Goal: Task Accomplishment & Management: Use online tool/utility

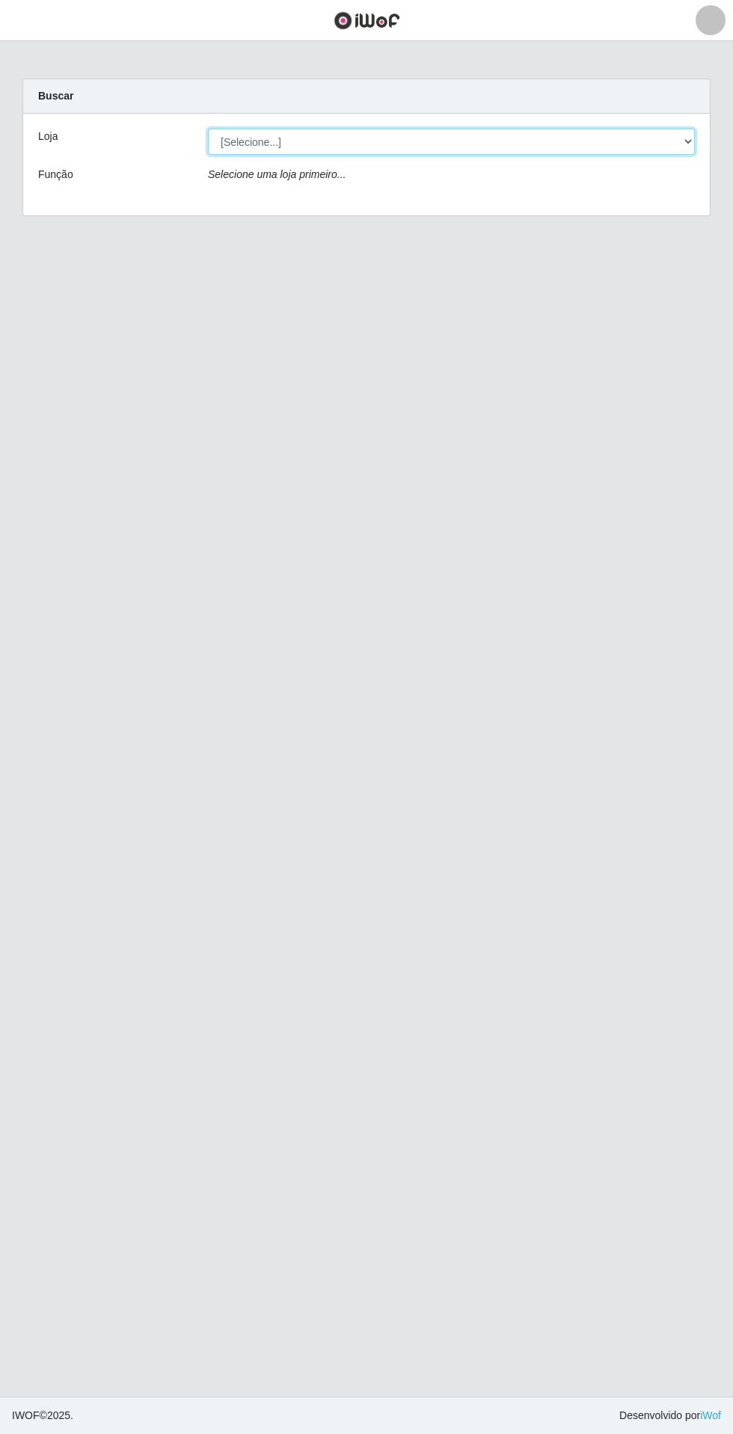
click at [272, 145] on select "[Selecione...] Extrabom - Loja 05 [GEOGRAPHIC_DATA]" at bounding box center [451, 142] width 487 height 26
select select "494"
click at [208, 129] on select "[Selecione...] Extrabom - Loja 05 [GEOGRAPHIC_DATA]" at bounding box center [451, 142] width 487 height 26
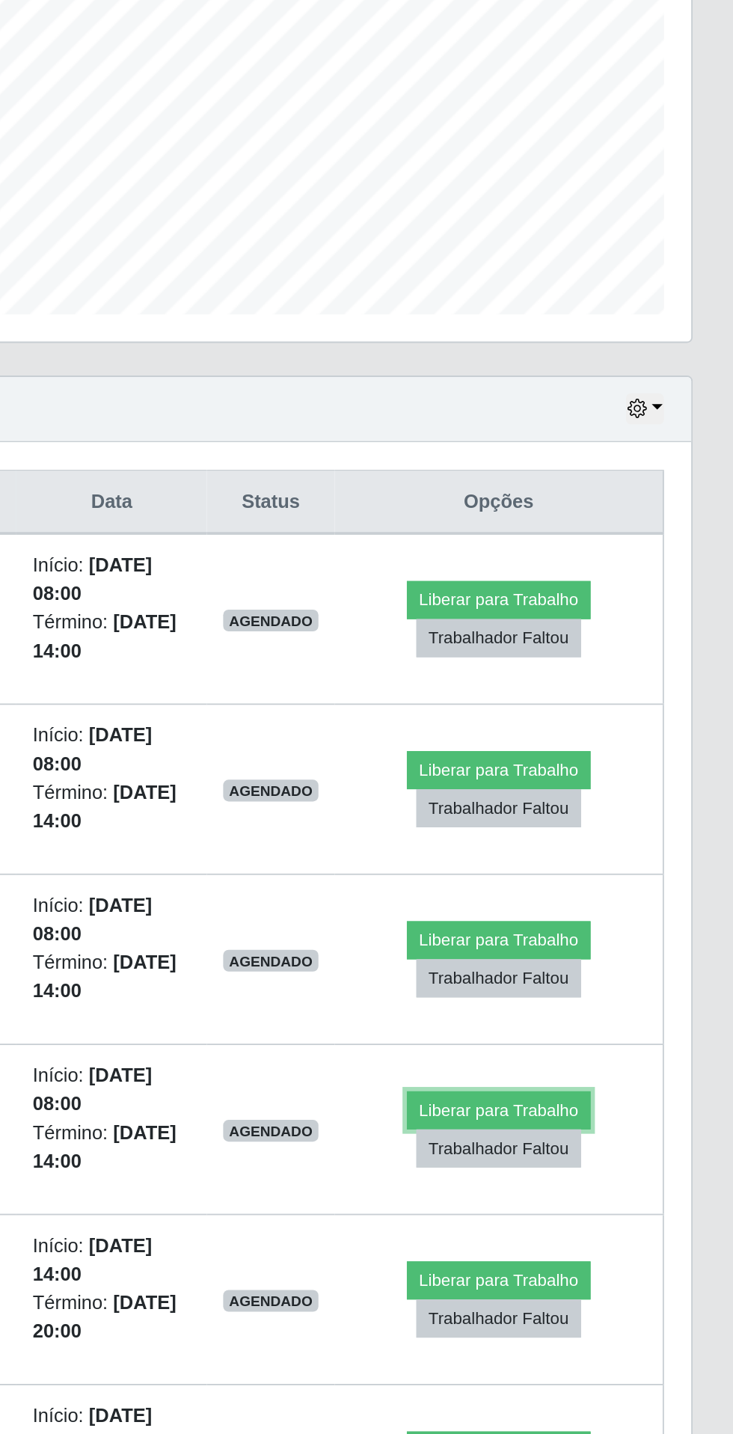
click at [614, 972] on button "Liberar para Trabalho" at bounding box center [604, 972] width 101 height 21
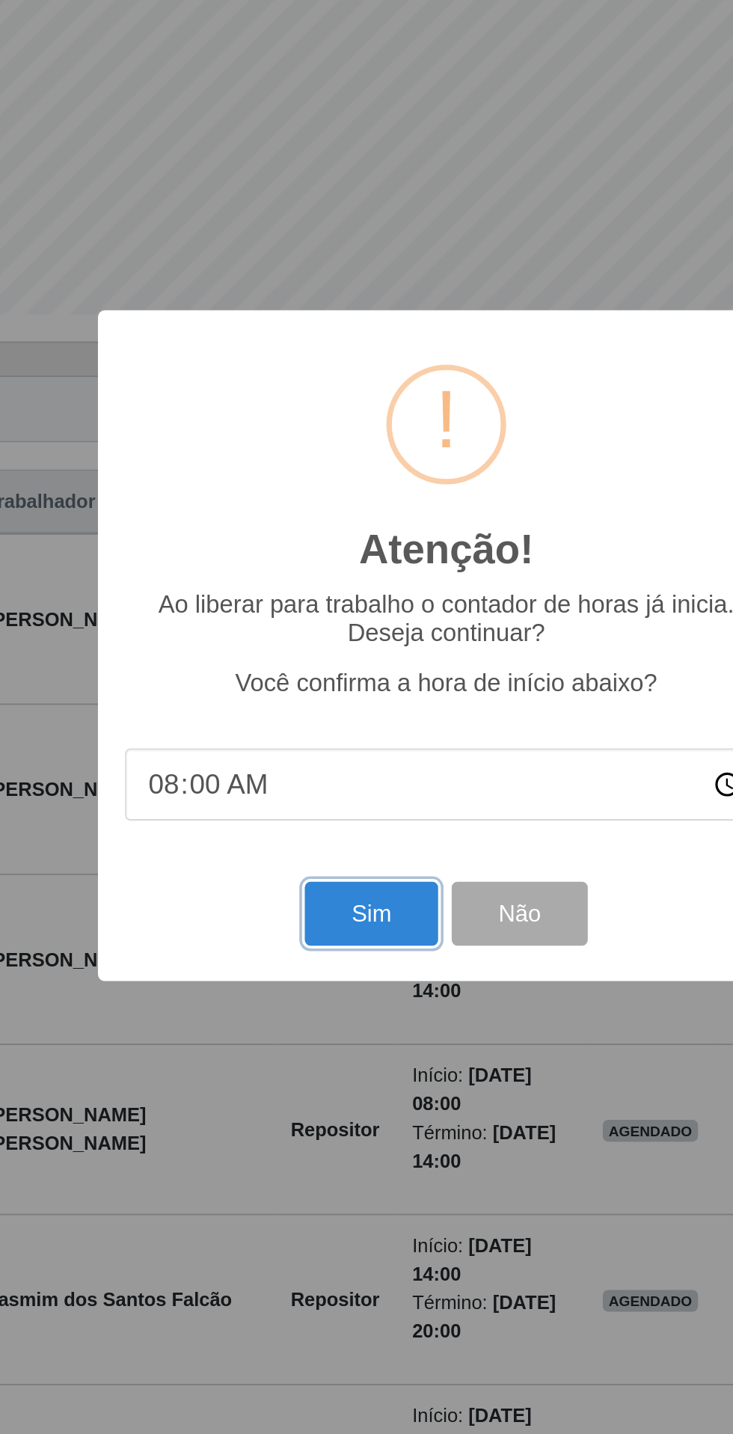
click at [315, 882] on button "Sim" at bounding box center [325, 864] width 73 height 35
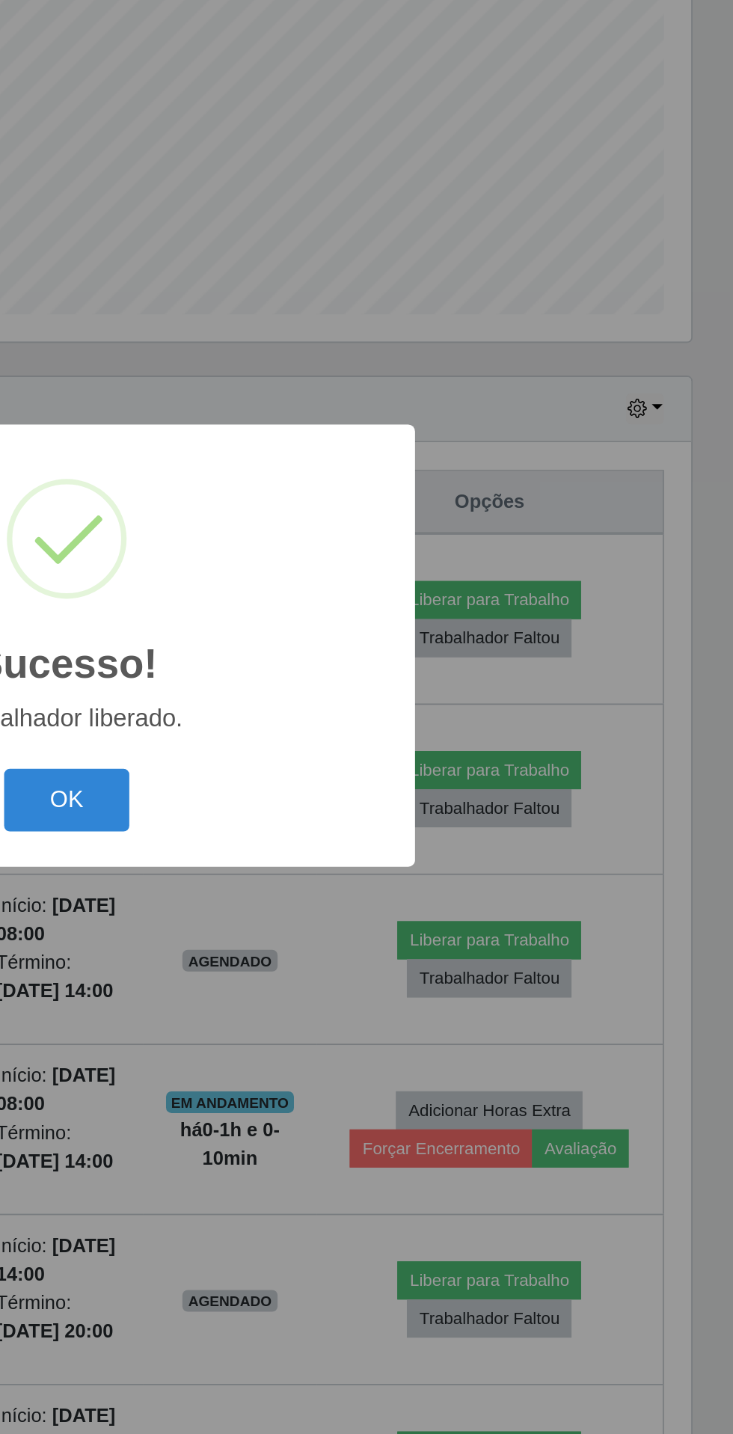
click at [372, 820] on button "OK" at bounding box center [367, 802] width 70 height 35
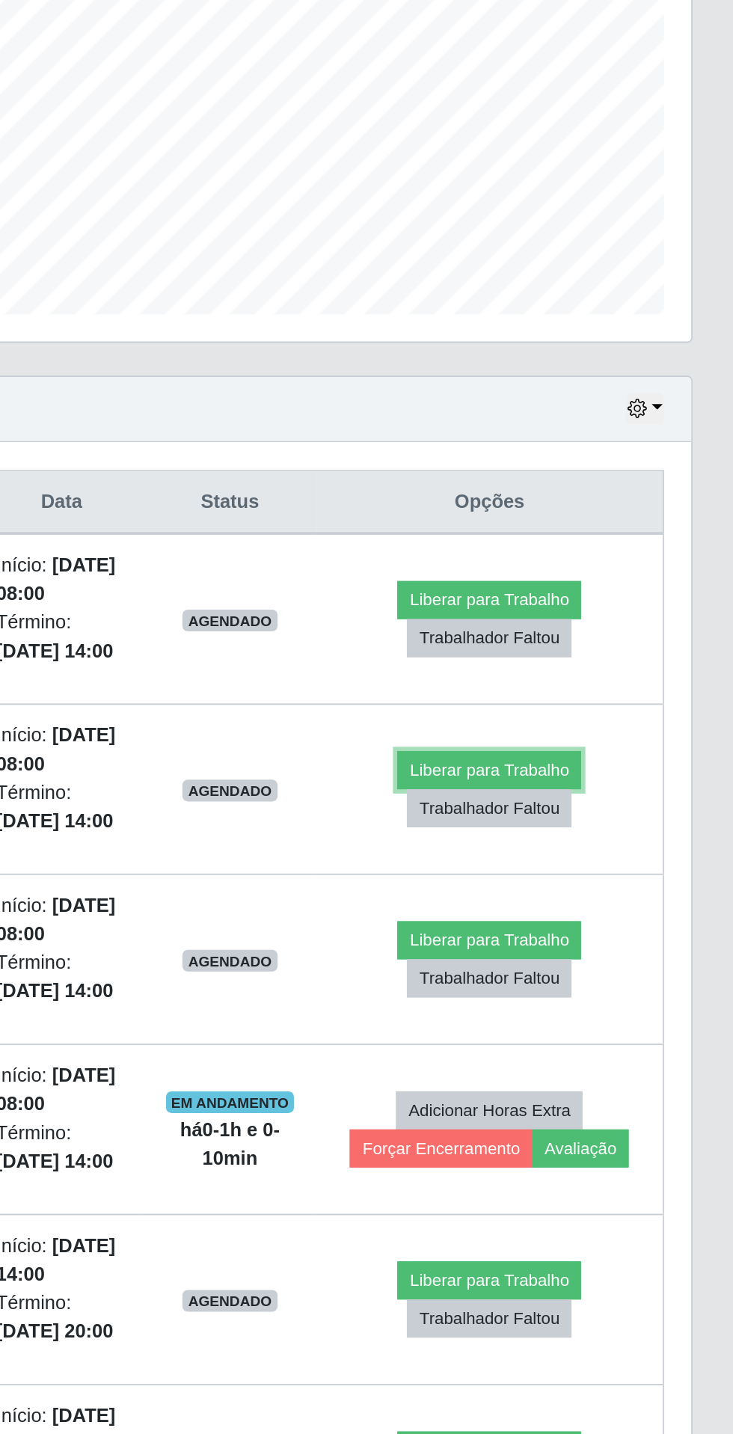
click at [613, 784] on button "Liberar para Trabalho" at bounding box center [599, 785] width 101 height 21
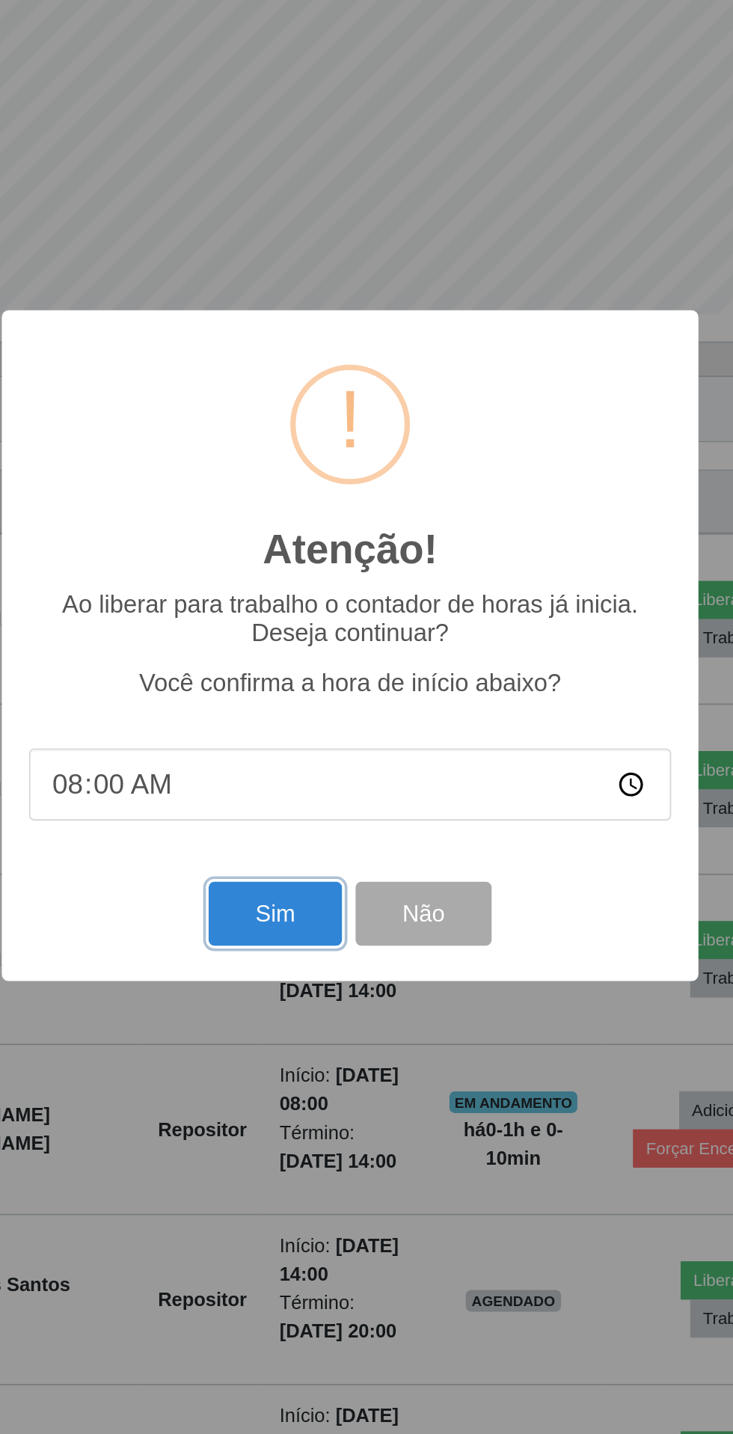
click at [319, 882] on button "Sim" at bounding box center [325, 864] width 73 height 35
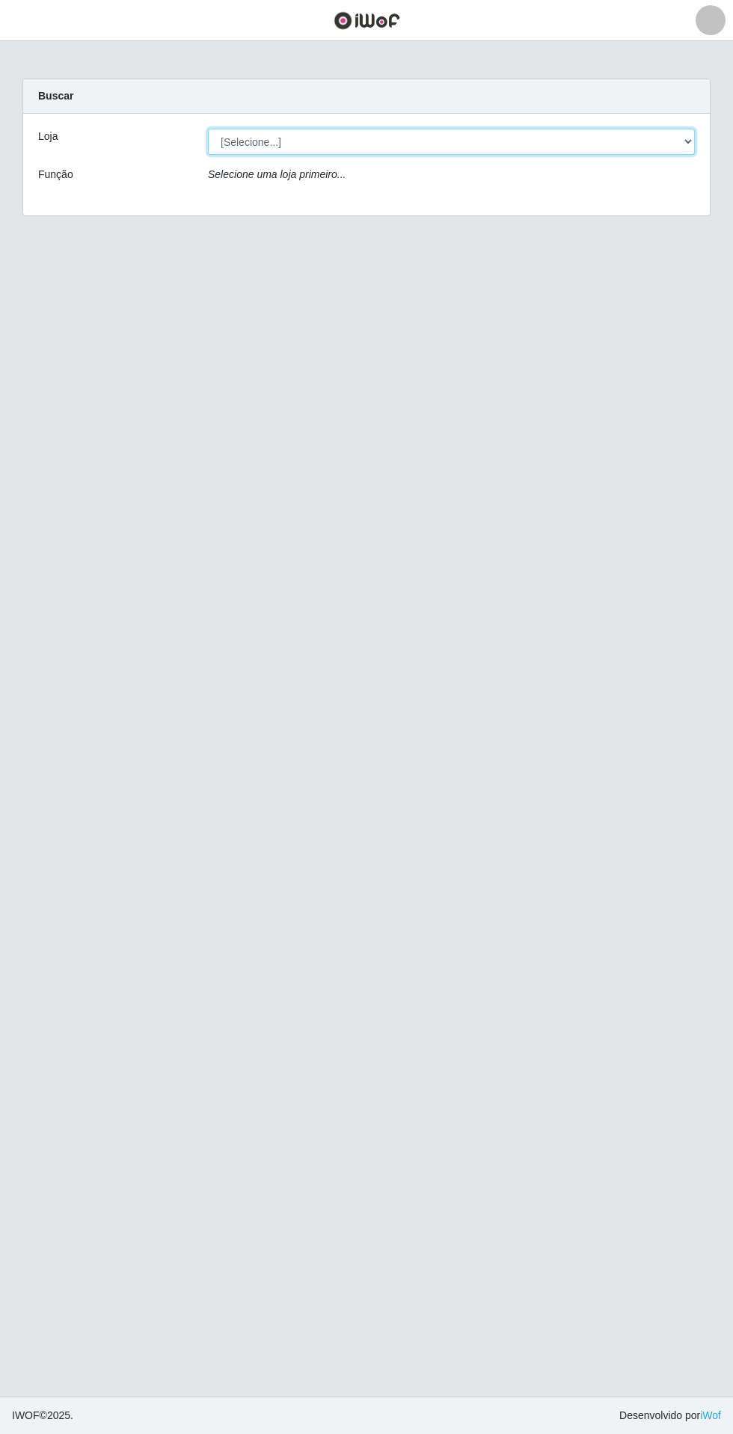
click at [431, 141] on select "[Selecione...] Extrabom - Loja 05 [GEOGRAPHIC_DATA]" at bounding box center [451, 142] width 487 height 26
select select "494"
click at [208, 129] on select "[Selecione...] Extrabom - Loja 05 [GEOGRAPHIC_DATA]" at bounding box center [451, 142] width 487 height 26
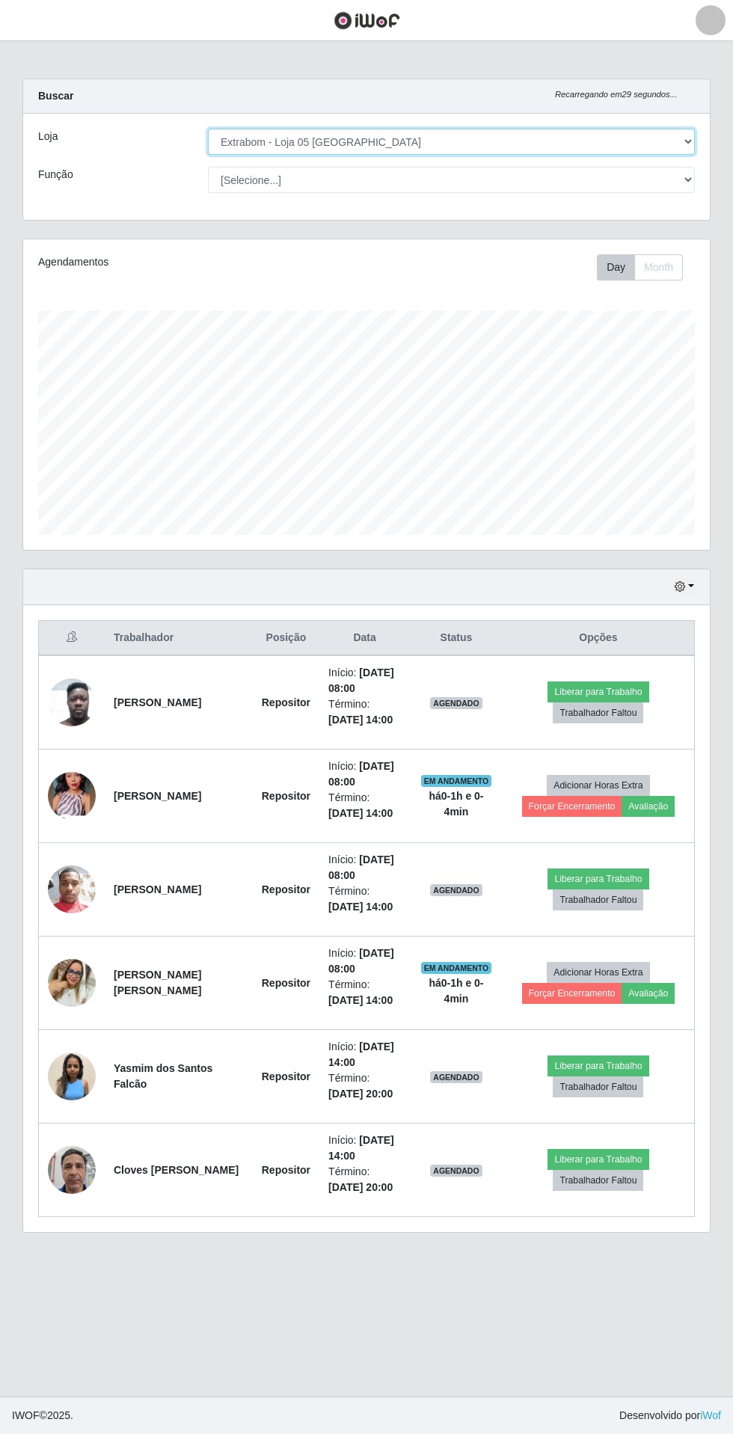
scroll to position [311, 687]
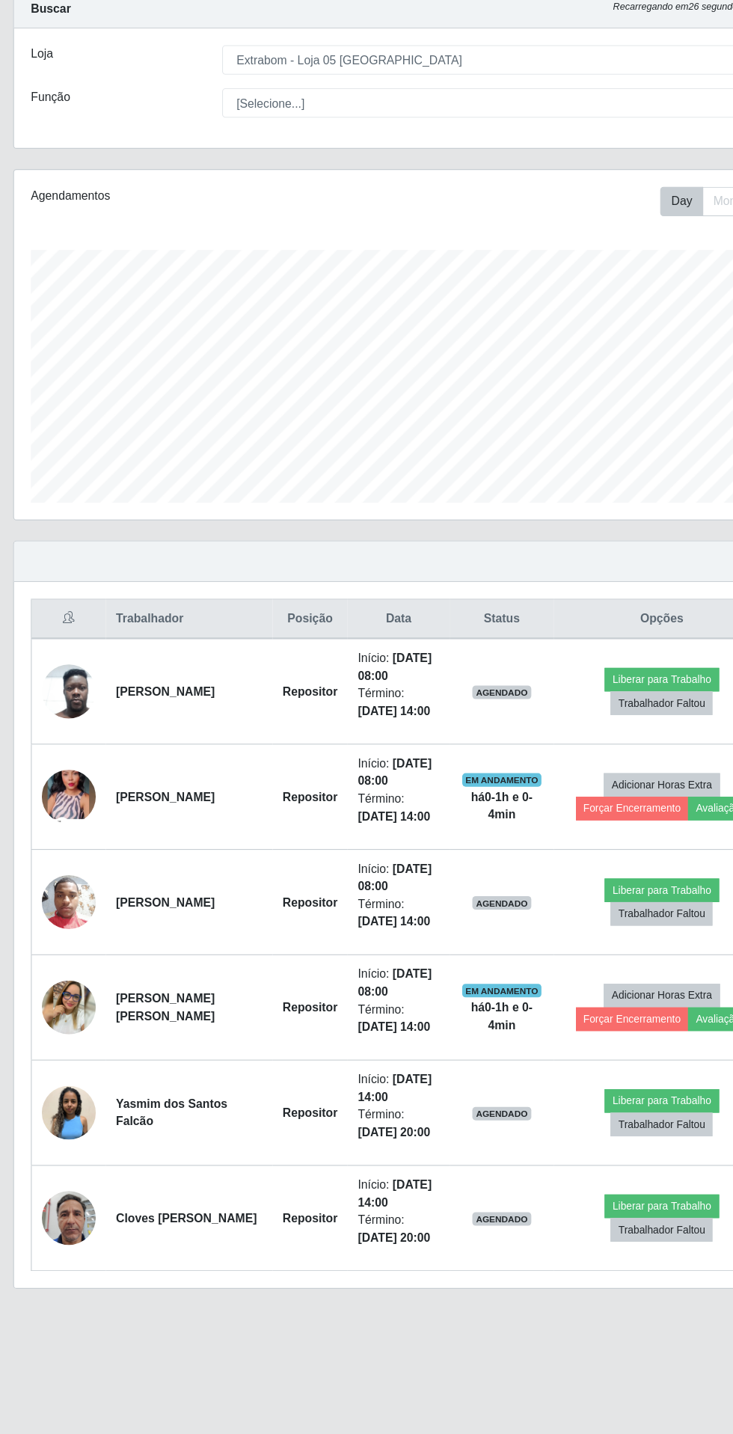
click at [77, 801] on img at bounding box center [72, 796] width 48 height 106
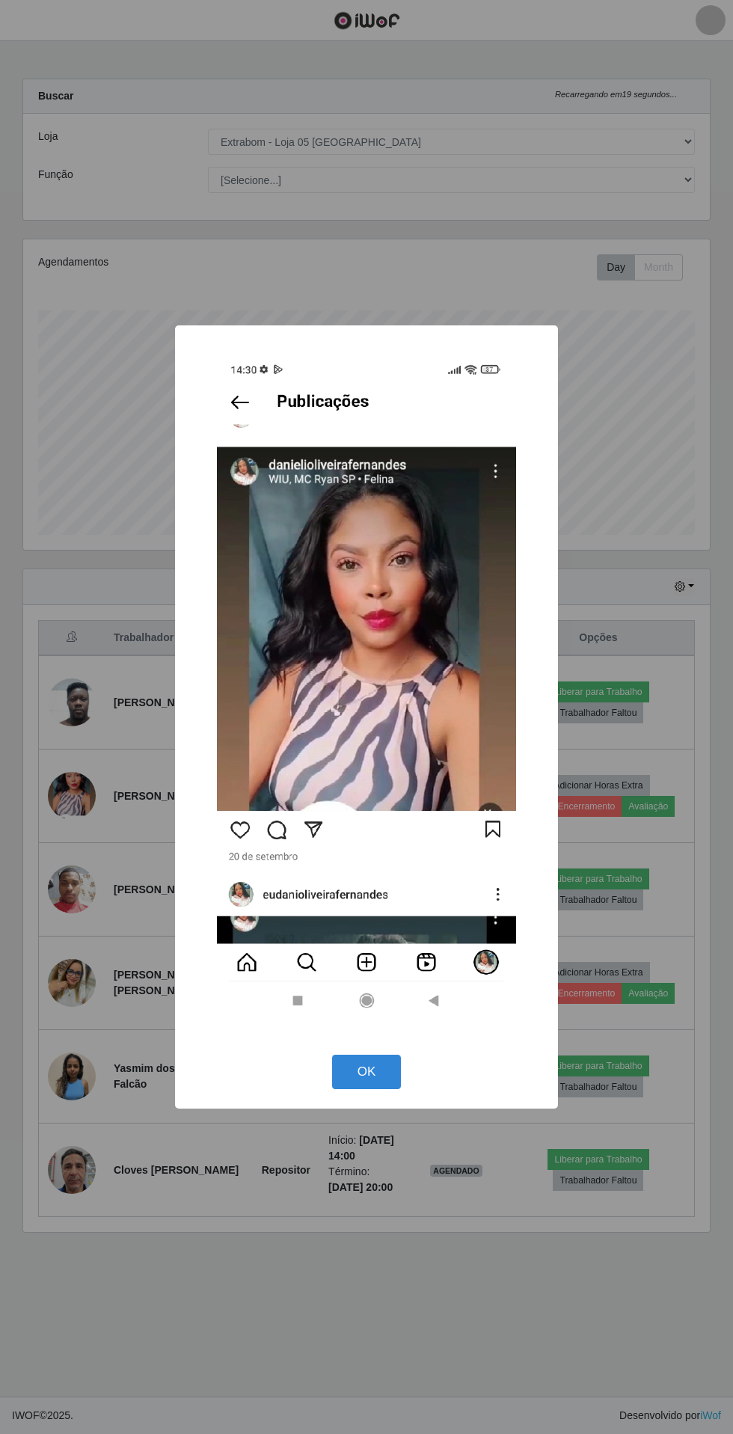
click at [365, 1072] on button "OK" at bounding box center [367, 1072] width 70 height 35
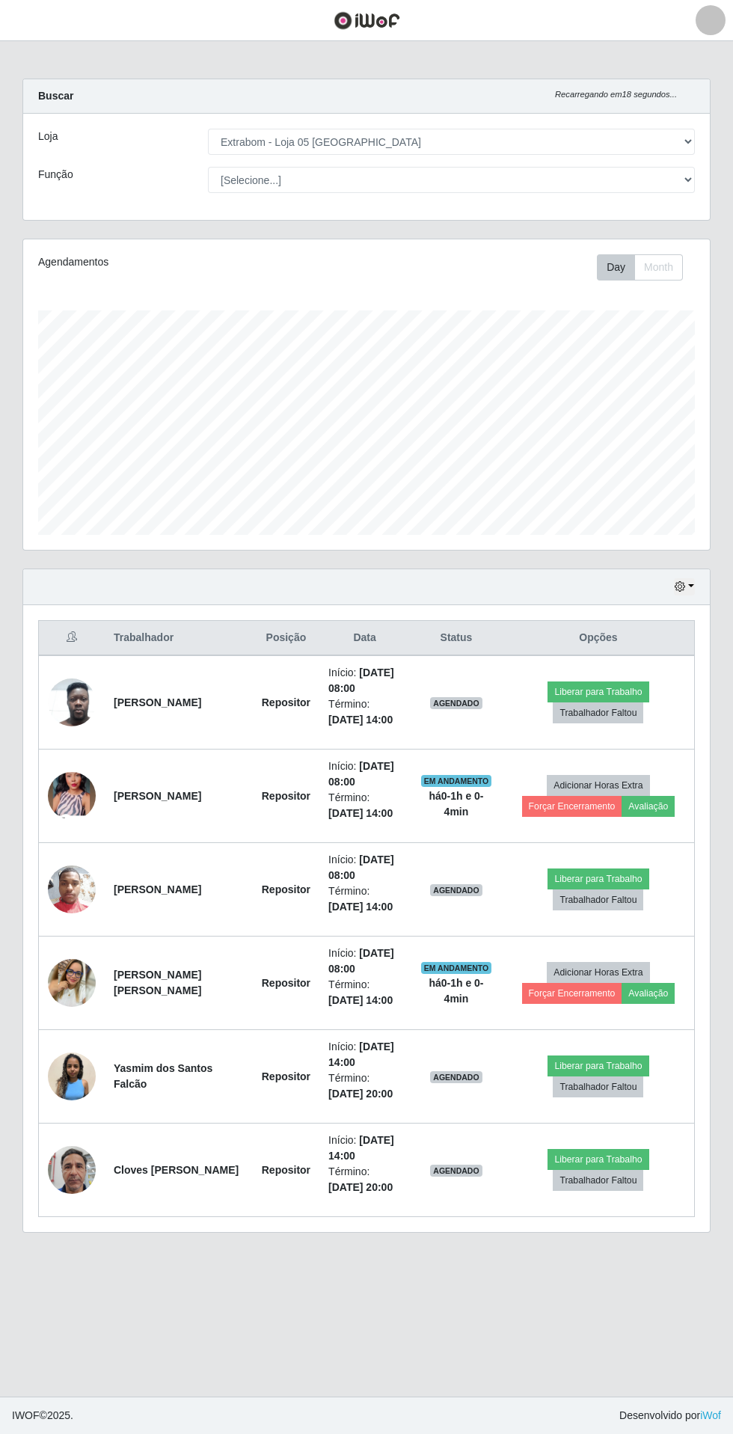
click at [49, 986] on img at bounding box center [72, 983] width 48 height 48
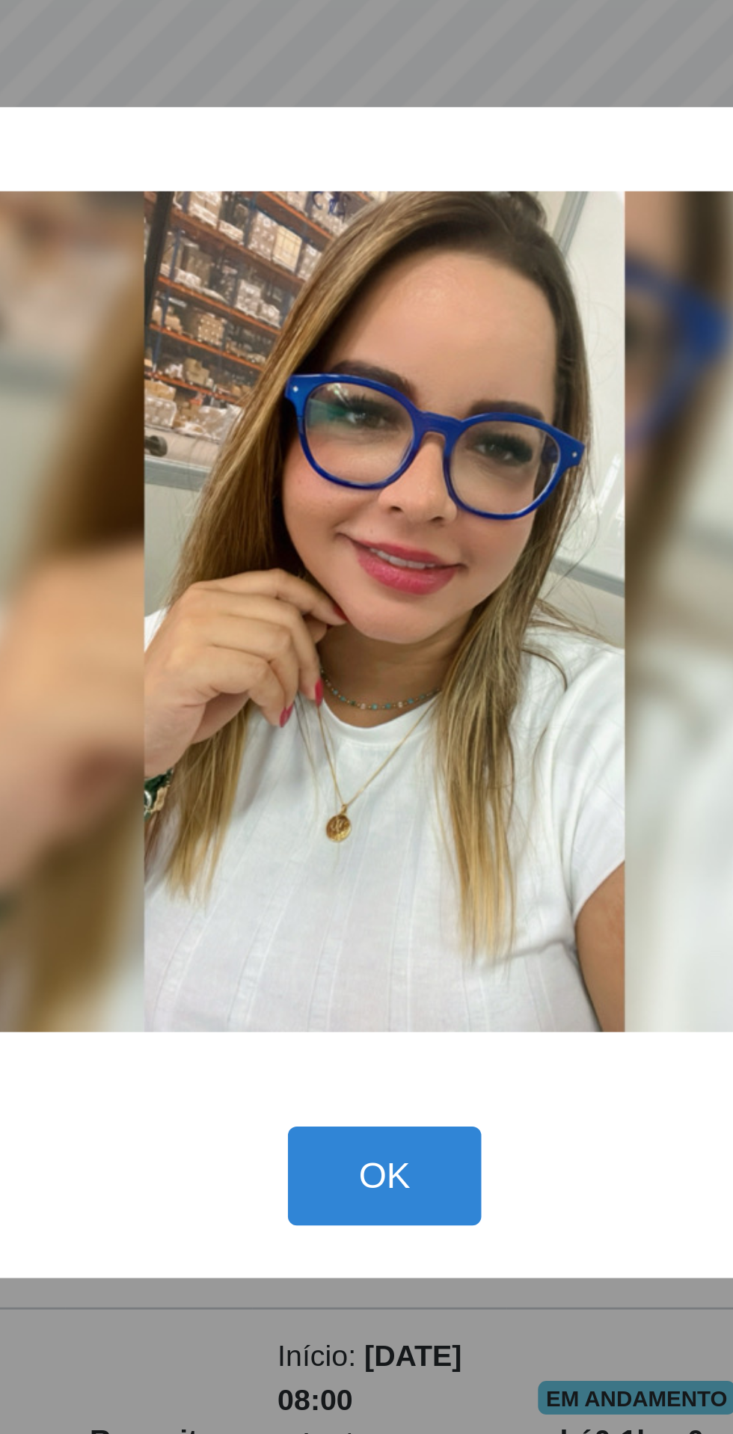
click at [356, 884] on button "OK" at bounding box center [367, 889] width 70 height 35
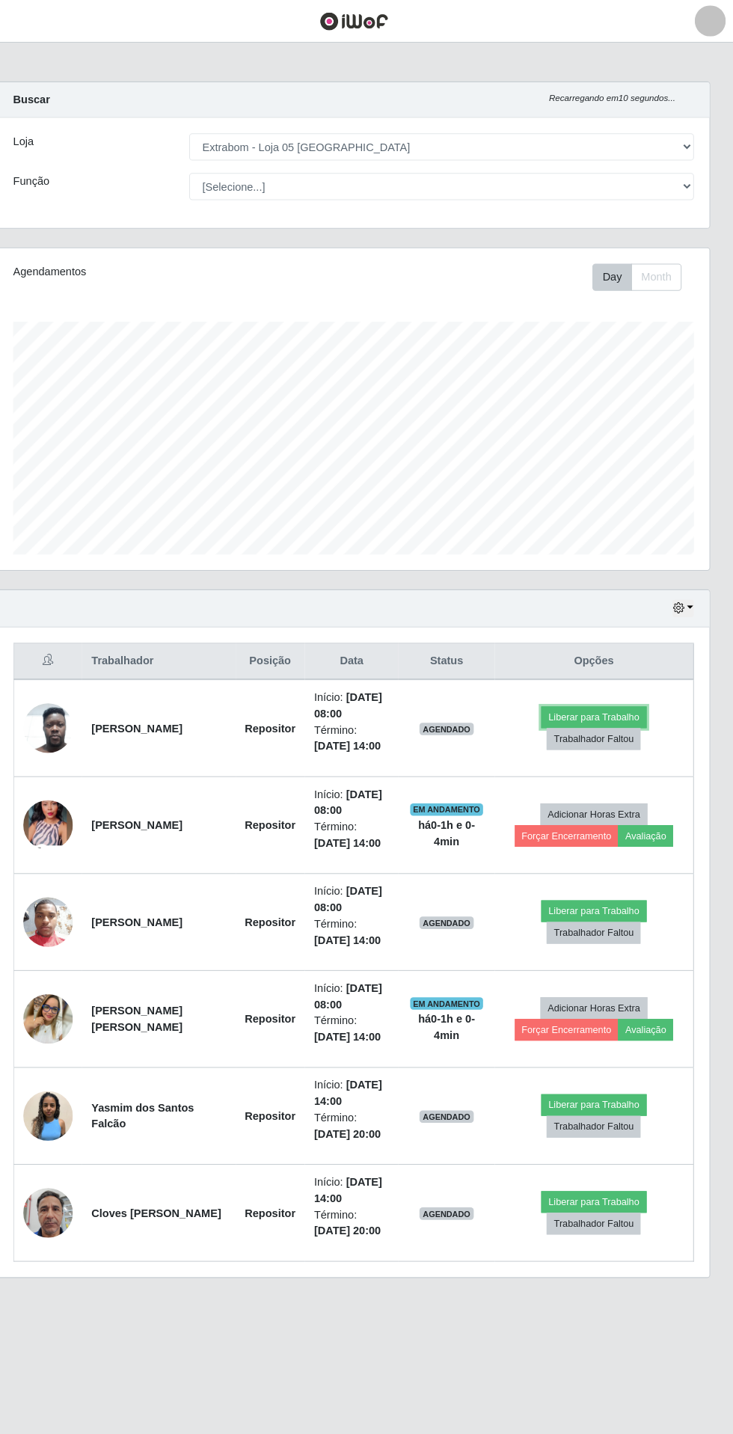
click at [603, 691] on button "Liberar para Trabalho" at bounding box center [598, 692] width 101 height 21
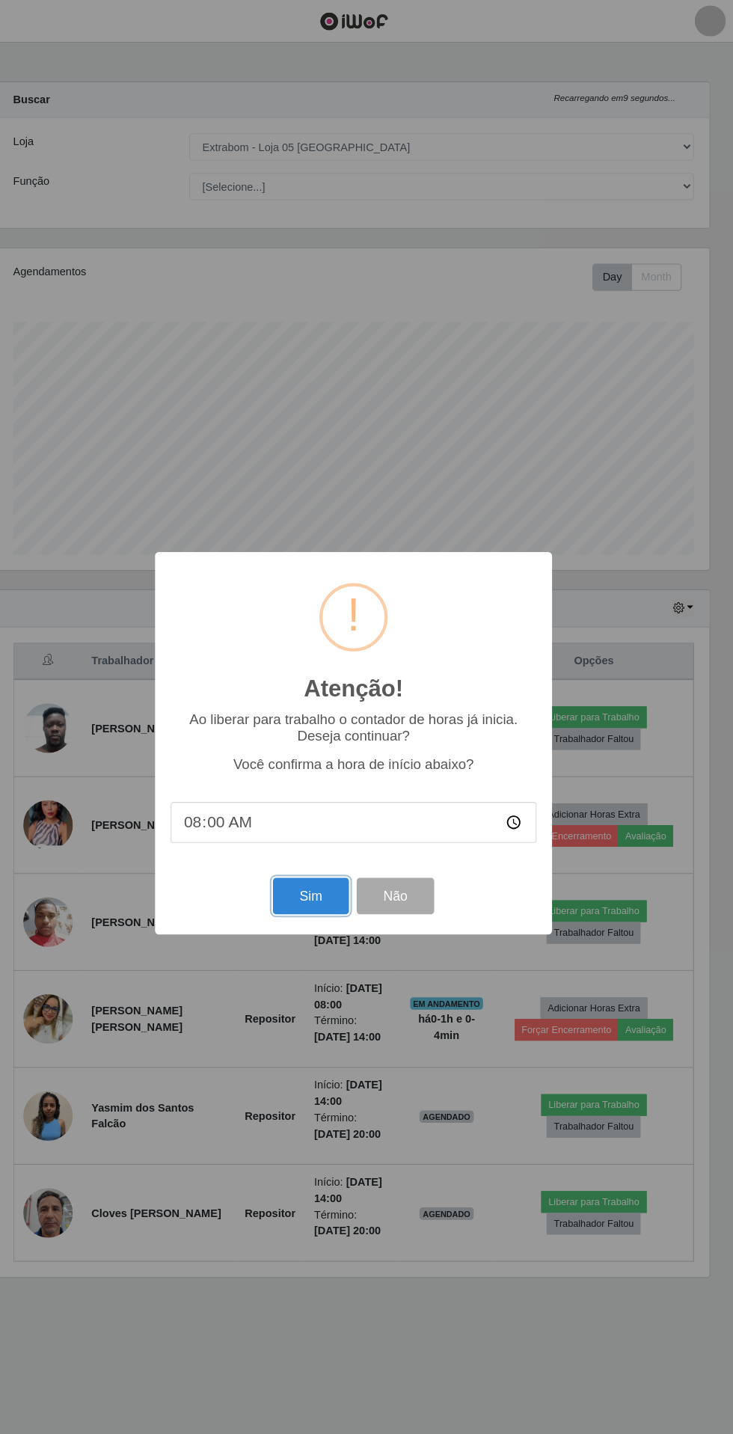
click at [323, 858] on button "Sim" at bounding box center [325, 864] width 73 height 35
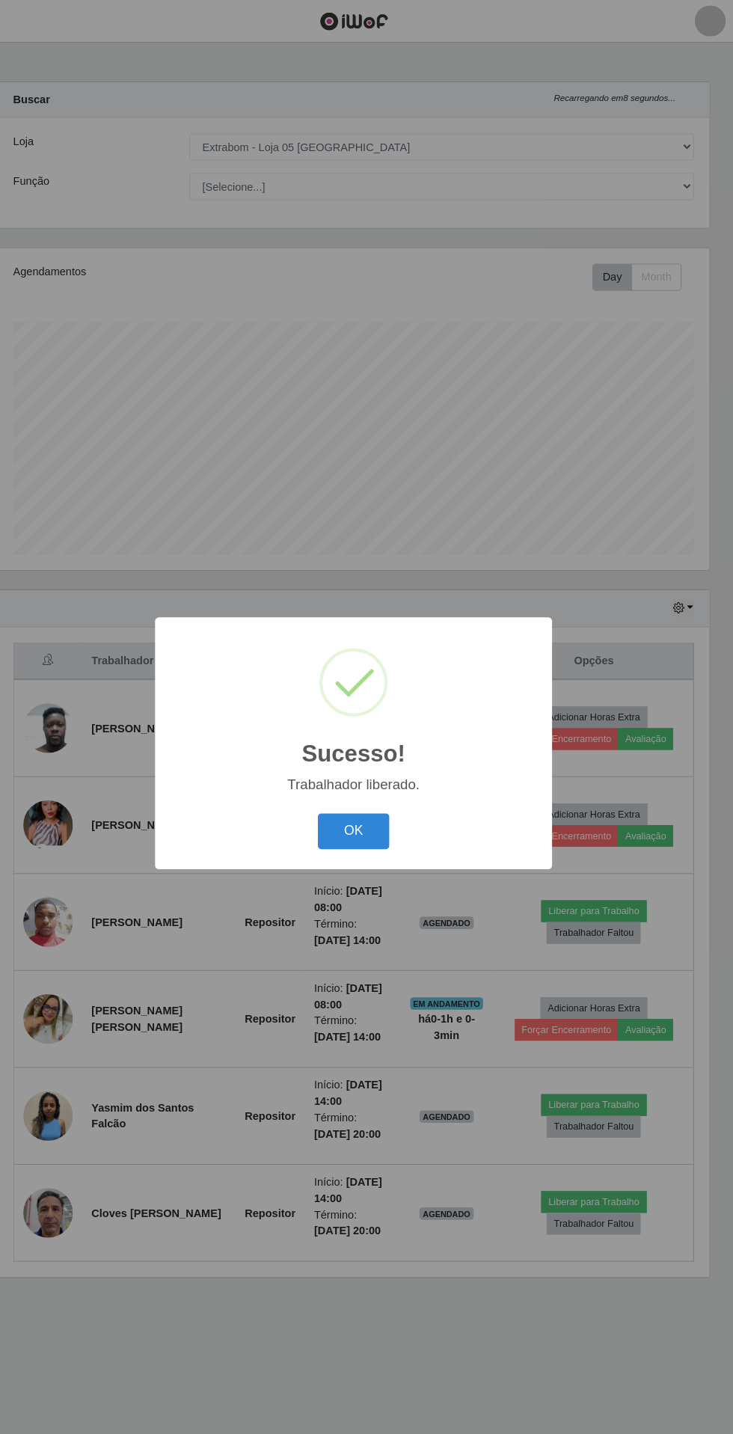
click at [387, 789] on button "OK" at bounding box center [367, 802] width 70 height 35
